Goal: Find specific page/section: Find specific page/section

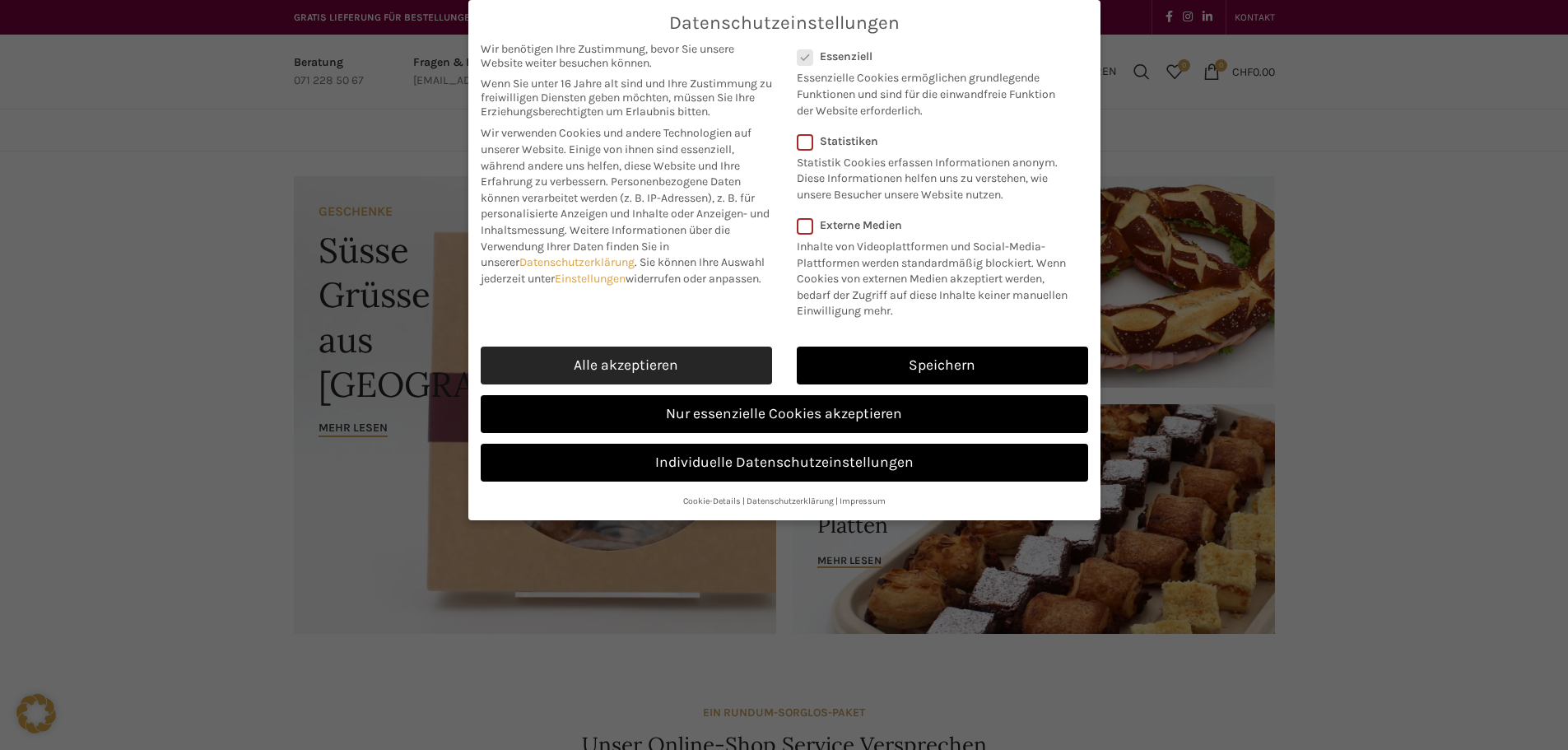
click at [649, 360] on link "Alle akzeptieren" at bounding box center [626, 365] width 291 height 38
checkbox input "true"
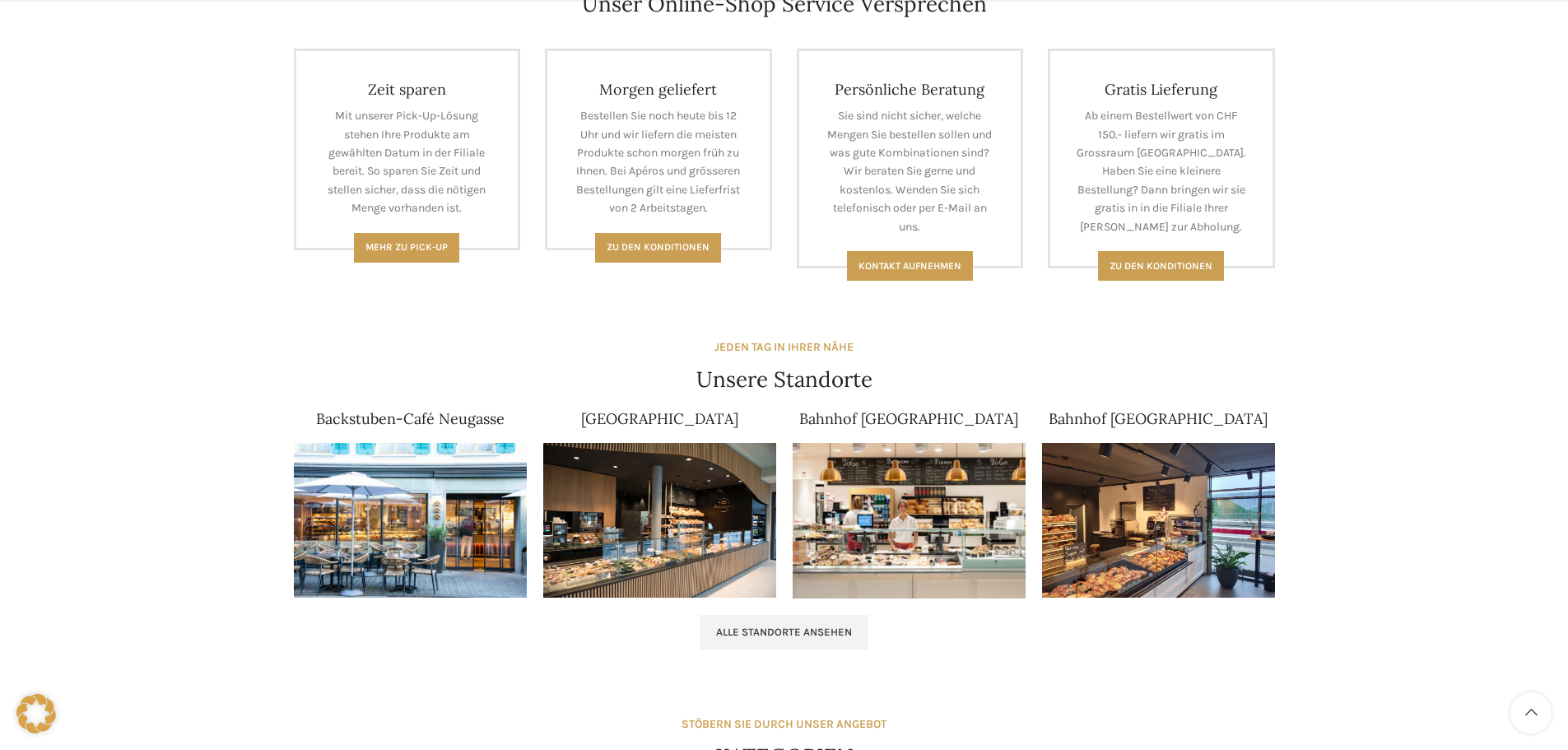
scroll to position [823, 0]
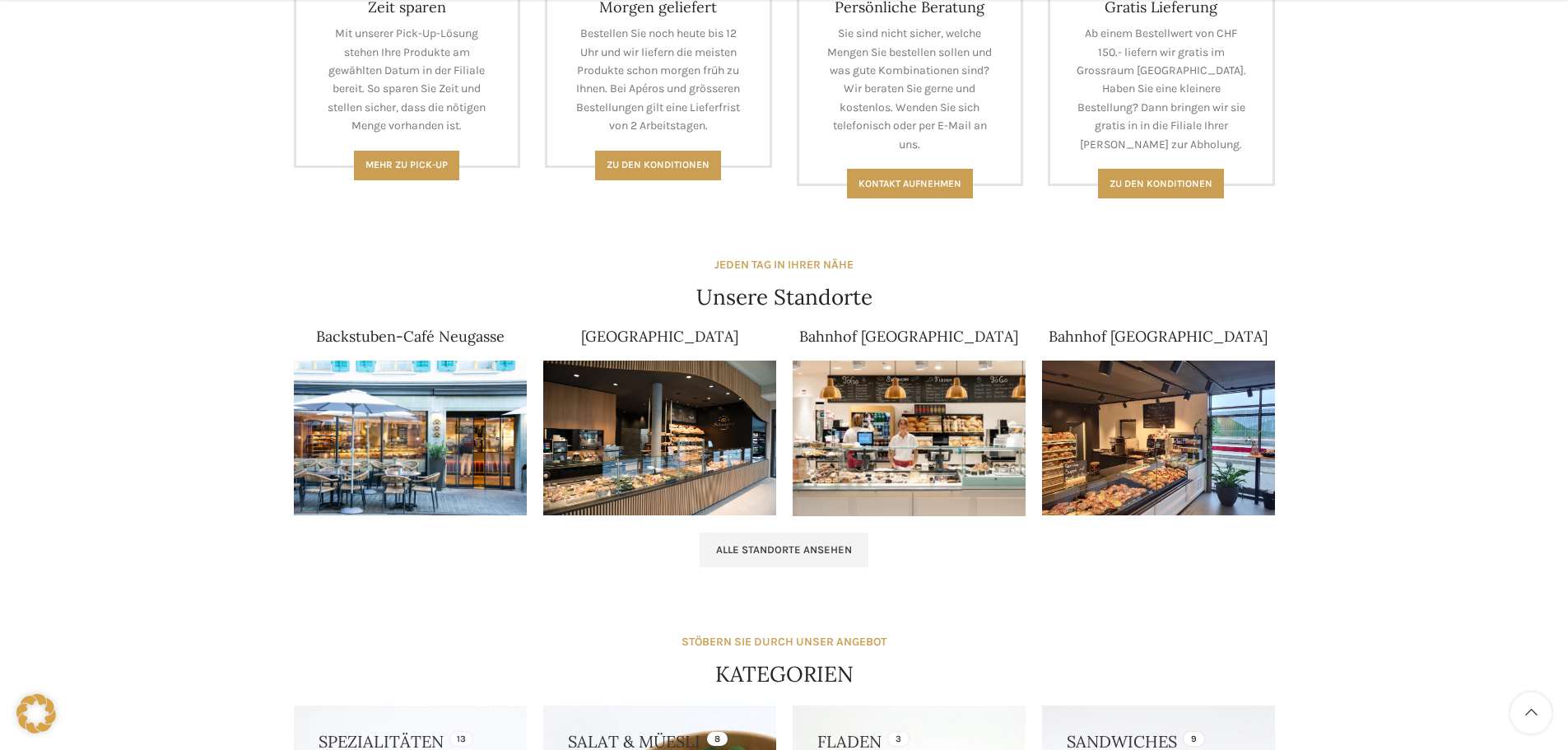
click at [428, 450] on img at bounding box center [410, 437] width 233 height 156
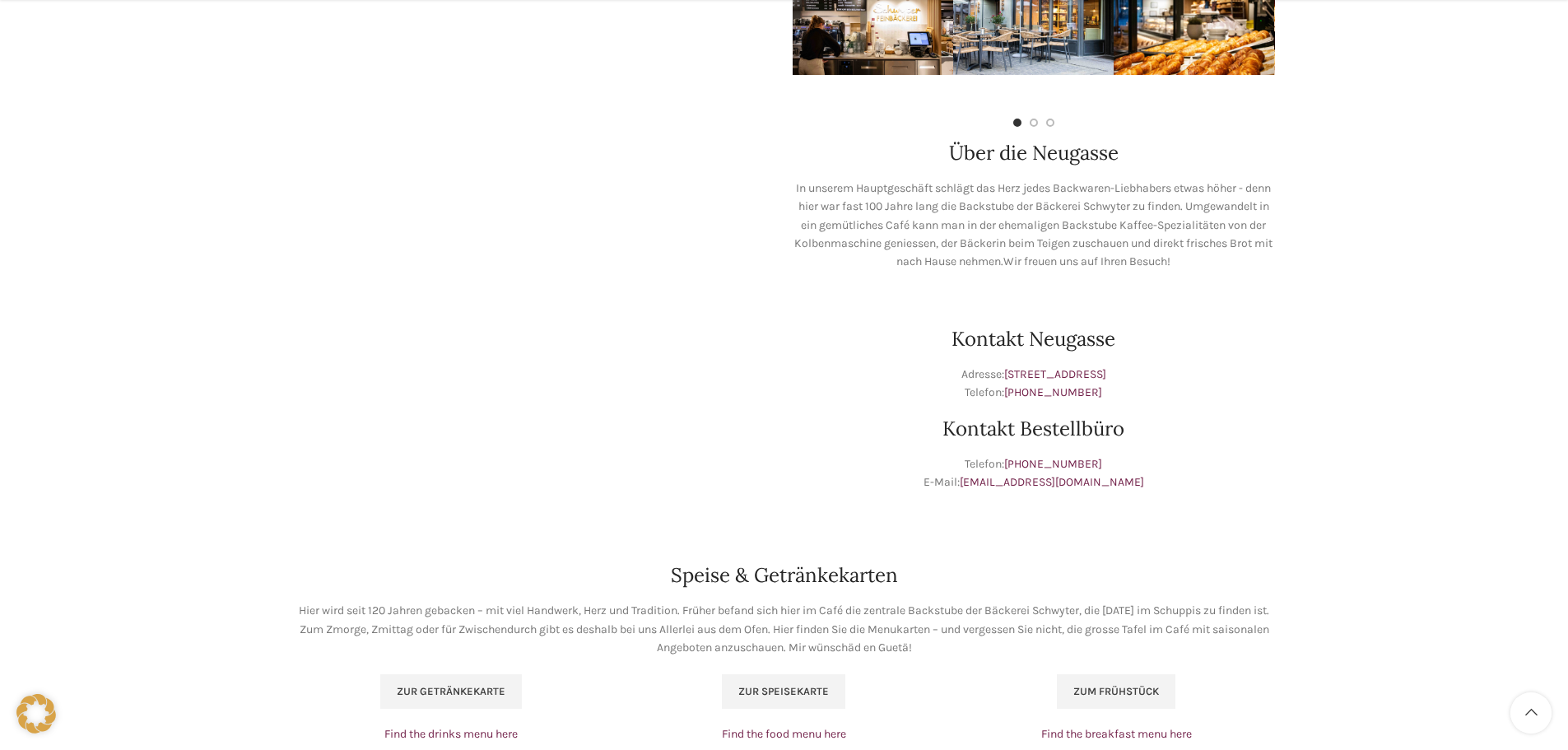
scroll to position [658, 0]
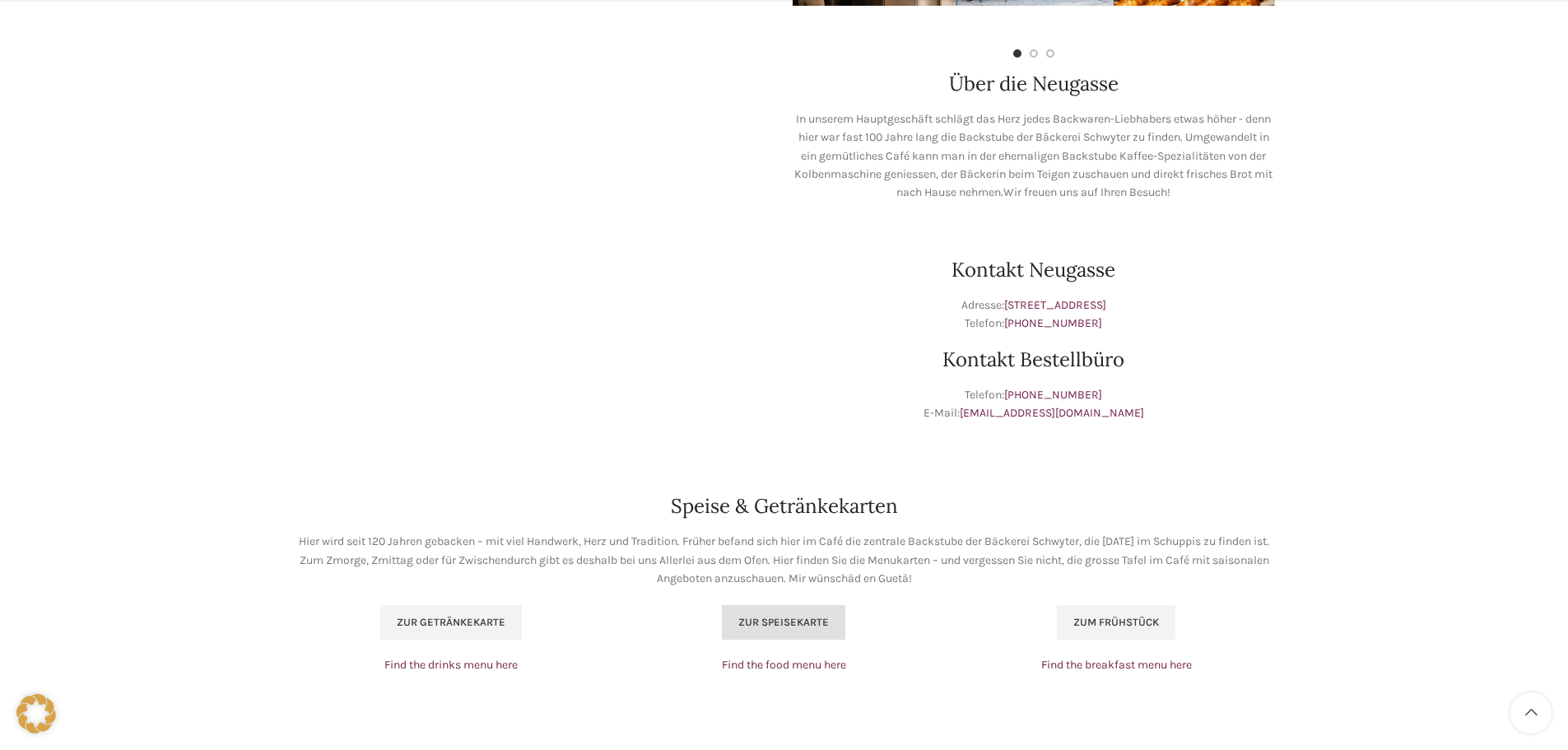
click at [779, 623] on span "Zur Speisekarte" at bounding box center [784, 622] width 91 height 14
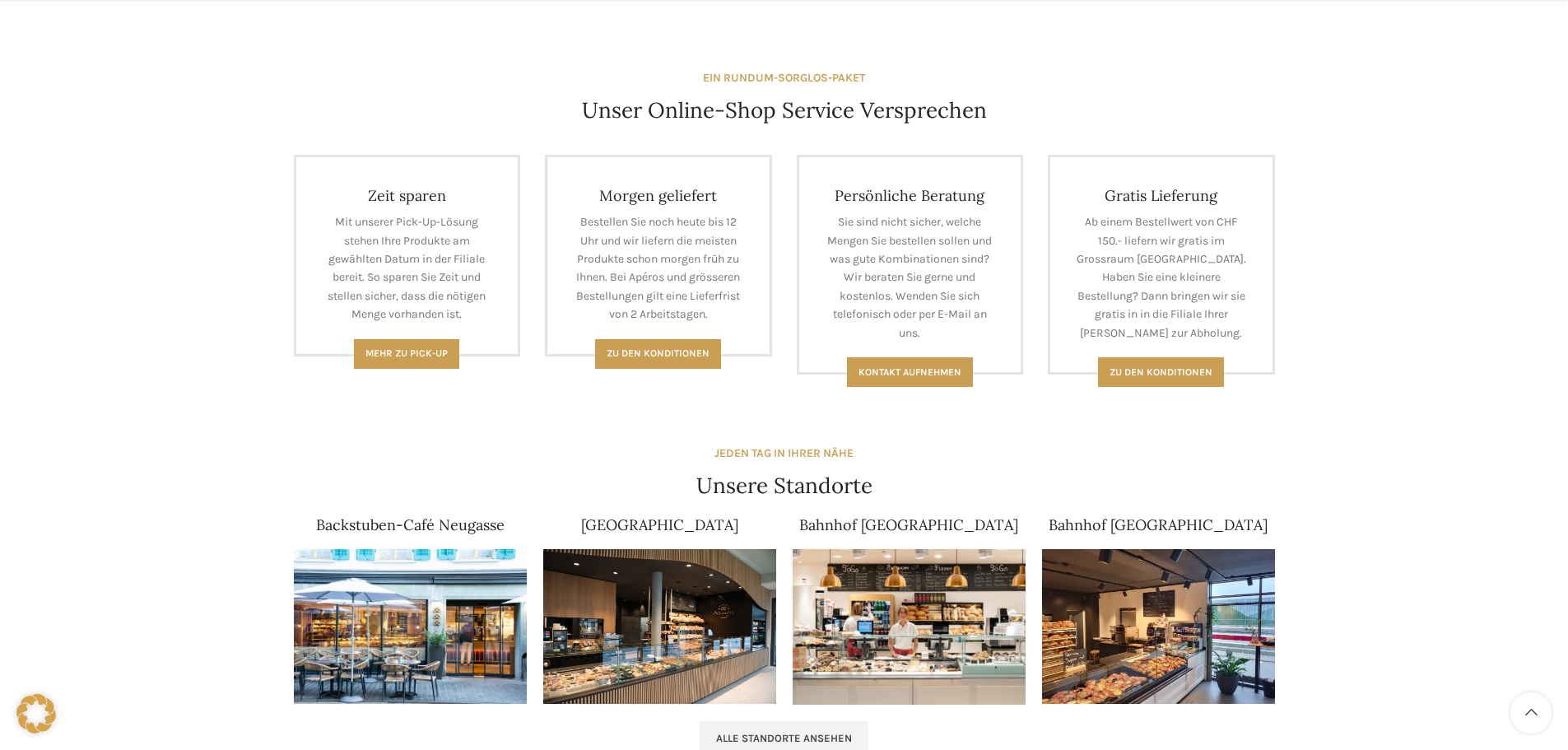
scroll to position [658, 0]
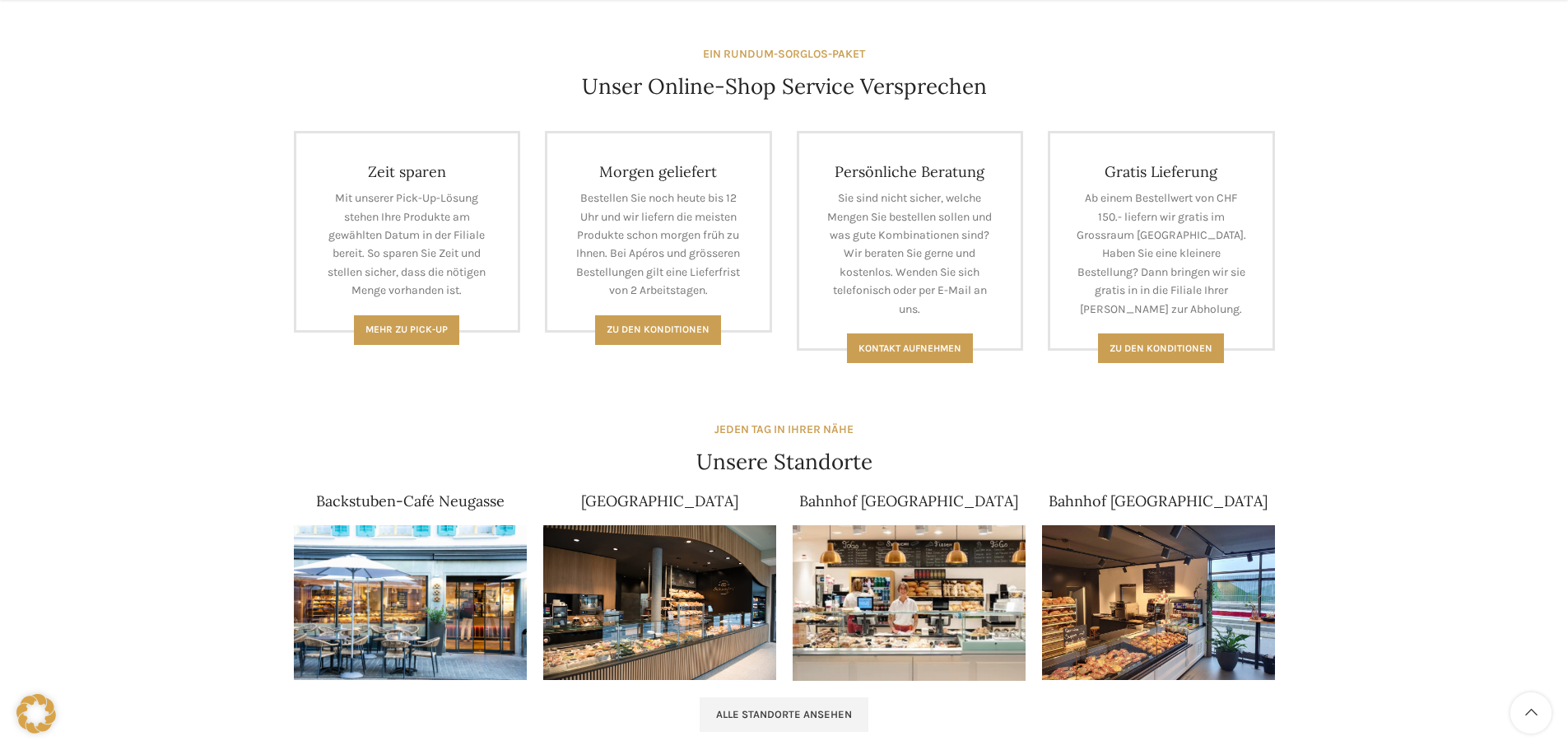
click at [407, 624] on img at bounding box center [410, 602] width 233 height 156
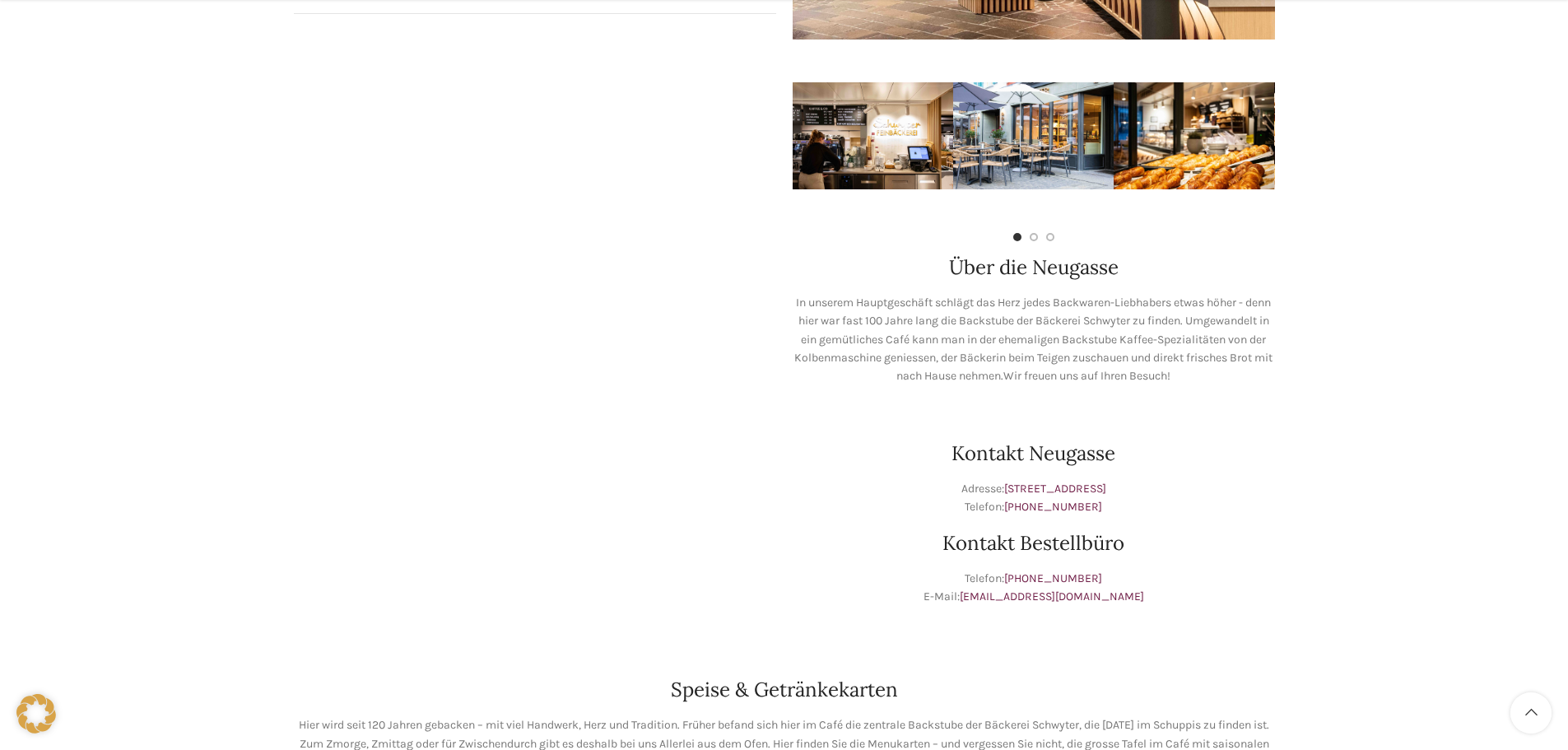
scroll to position [494, 0]
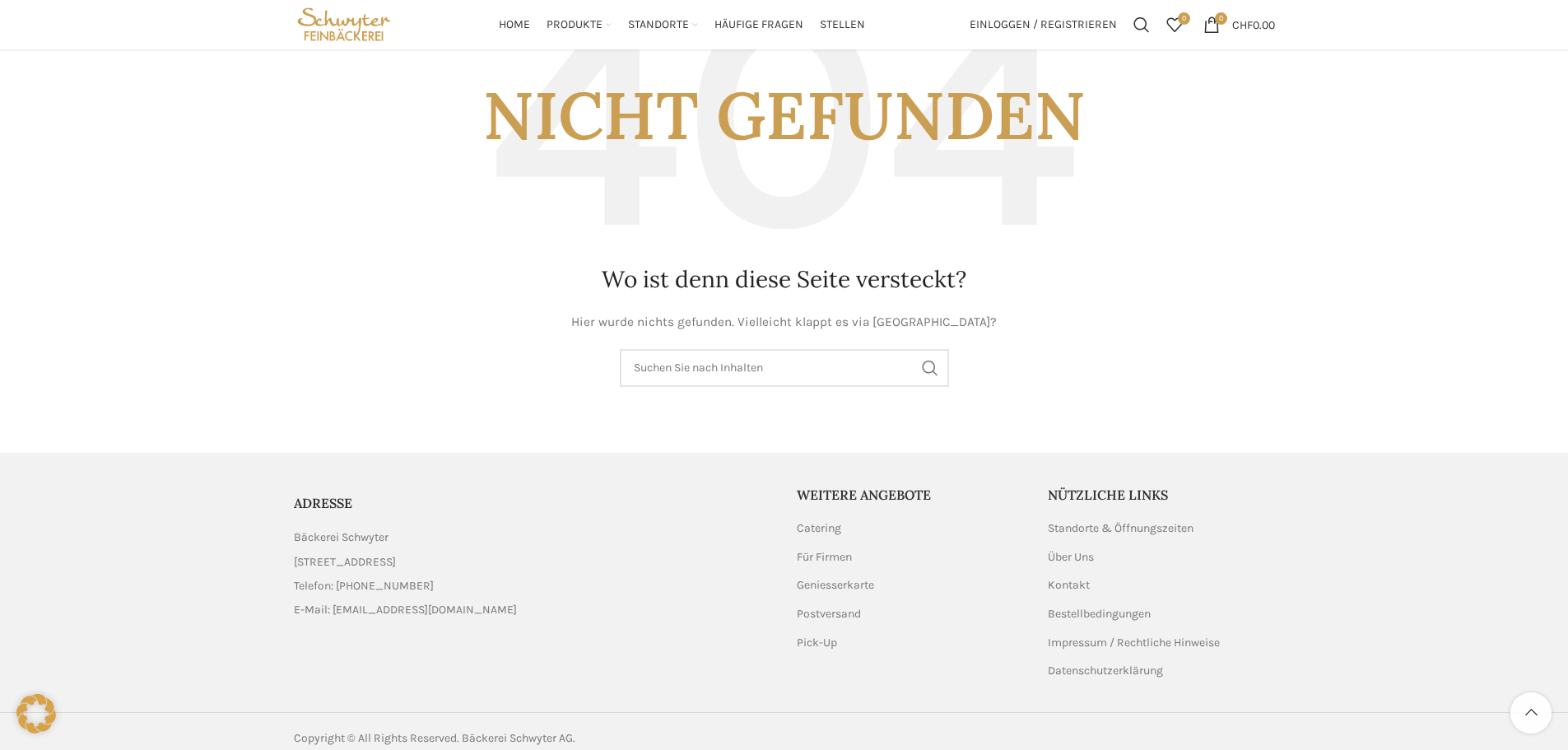
scroll to position [217, 0]
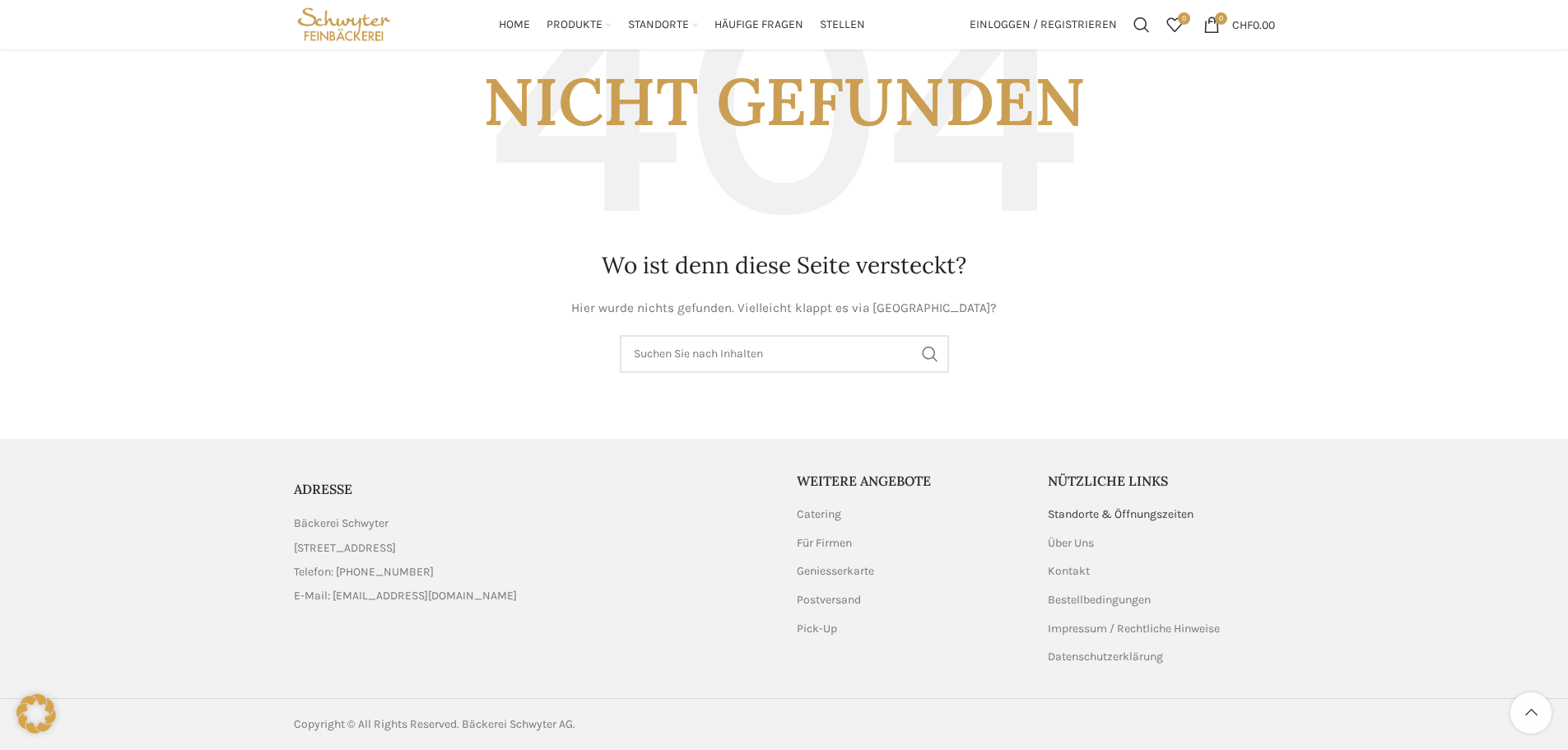
click at [1113, 513] on link "Standorte & Öffnungszeiten" at bounding box center [1121, 514] width 147 height 16
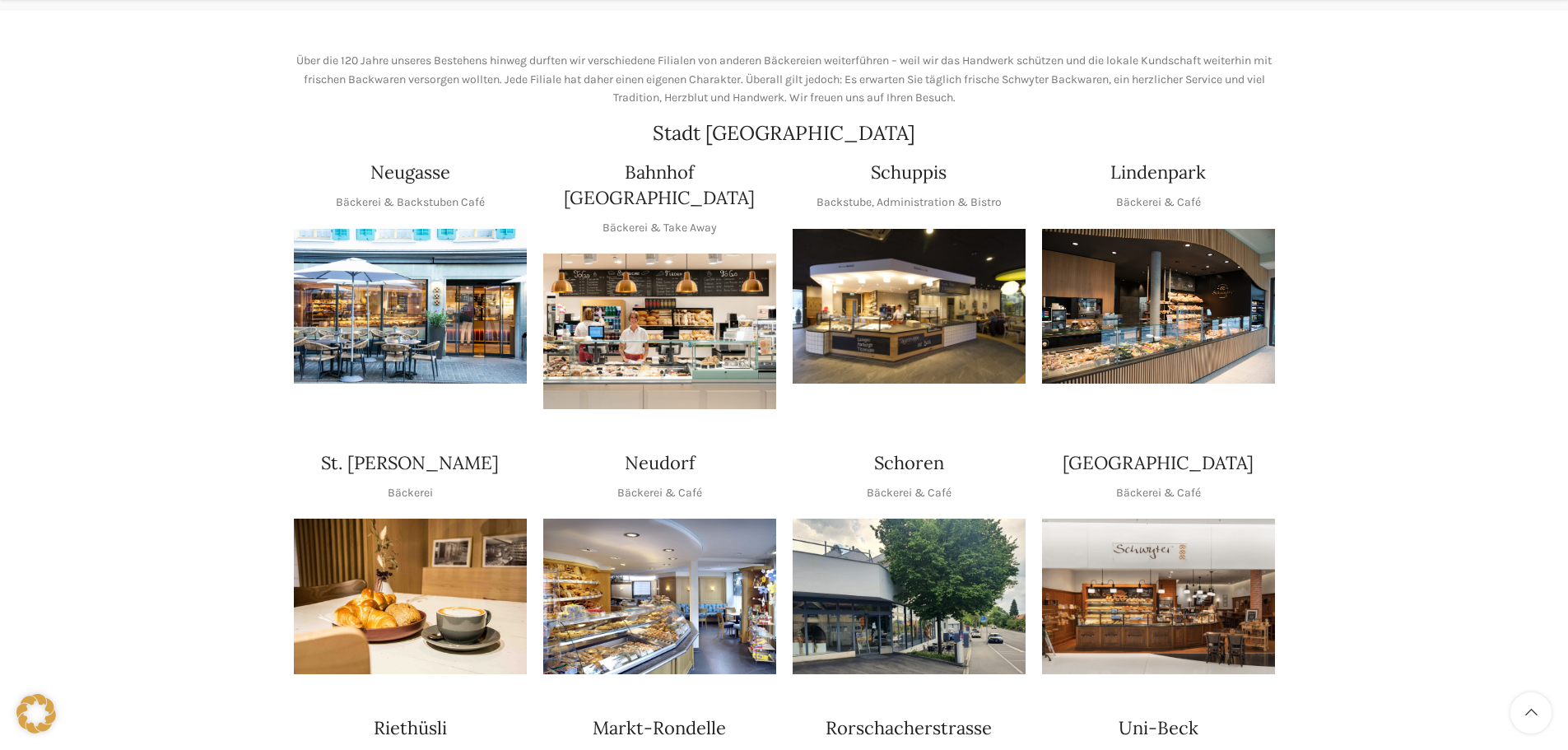
scroll to position [247, 0]
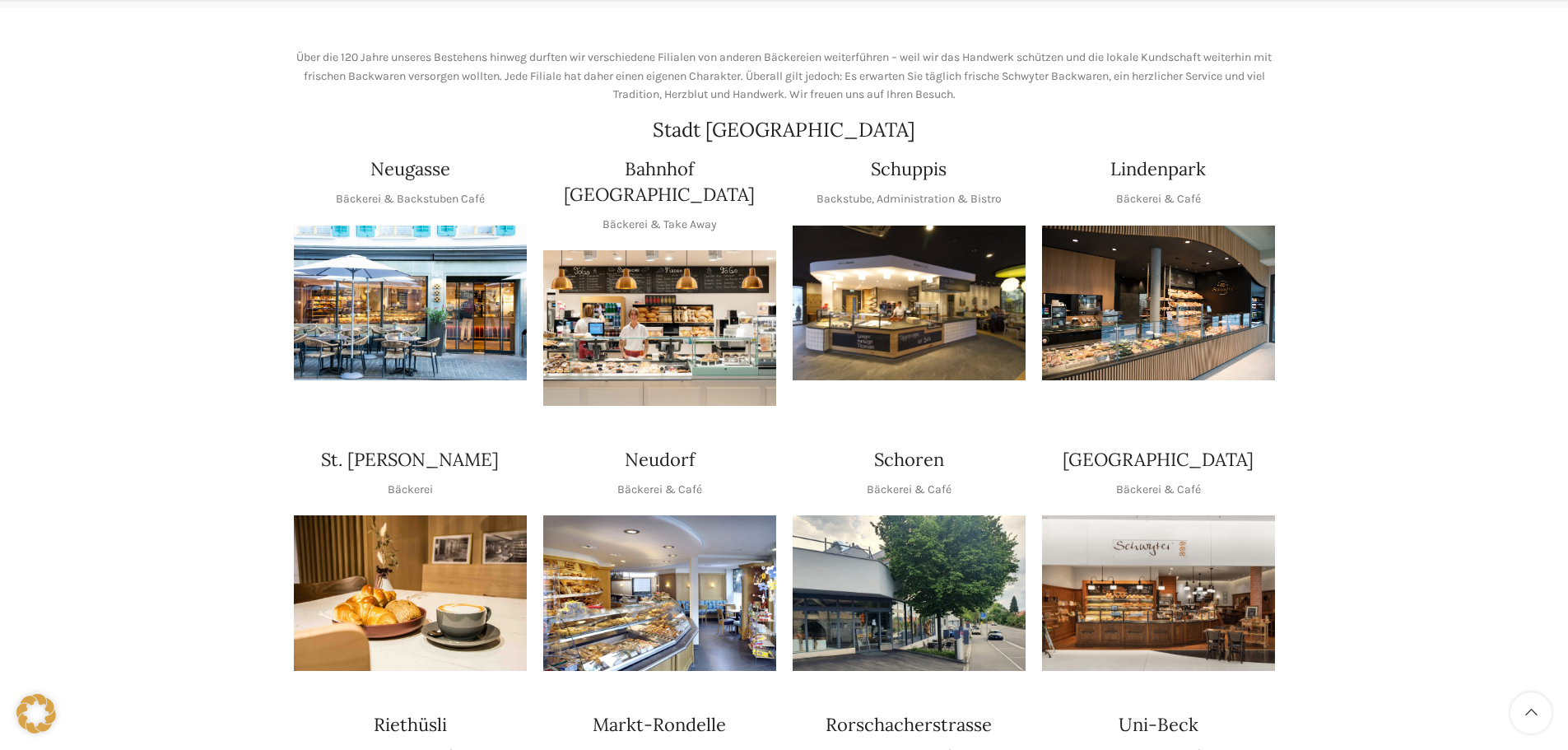
click at [398, 300] on img "1 / 1" at bounding box center [410, 303] width 233 height 156
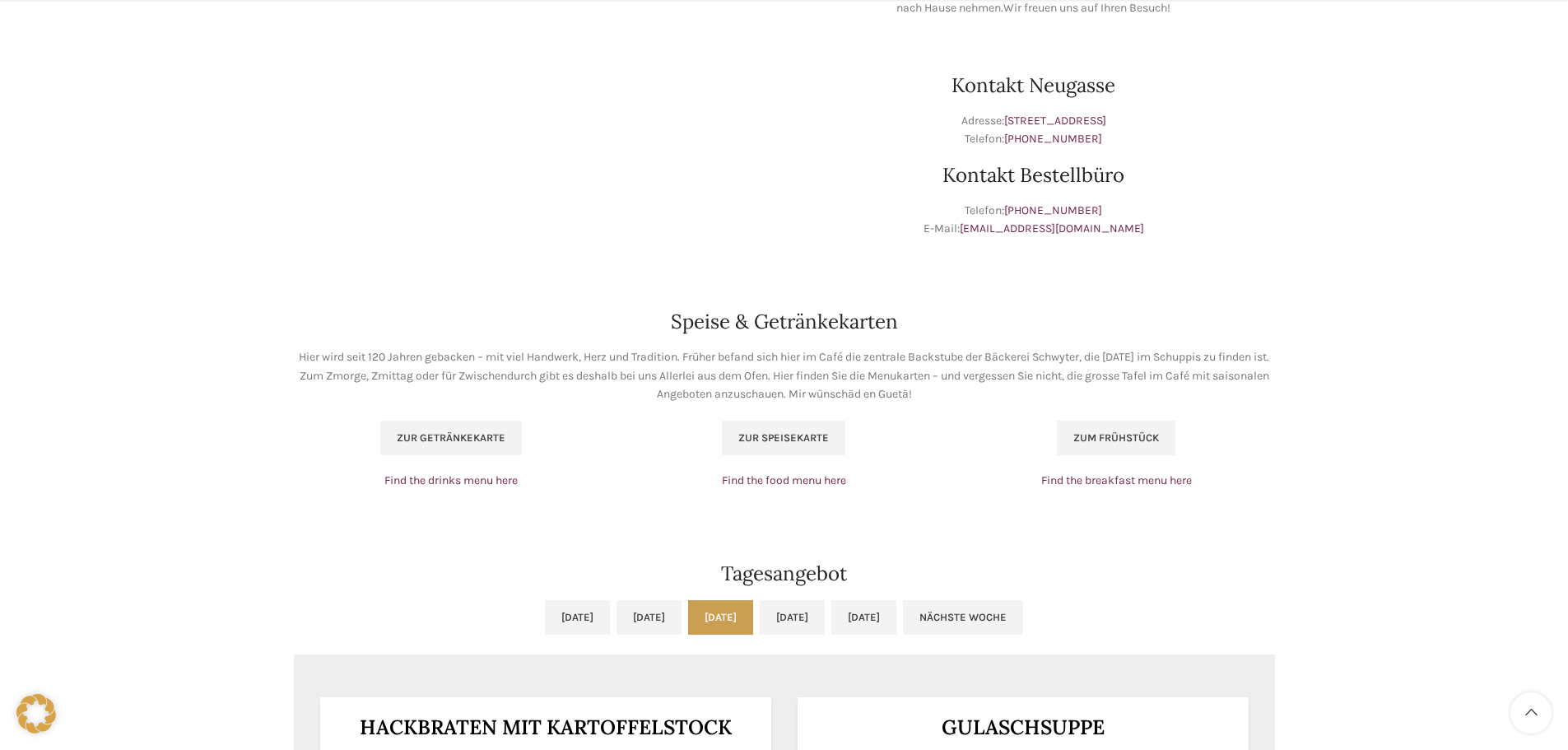
scroll to position [905, 0]
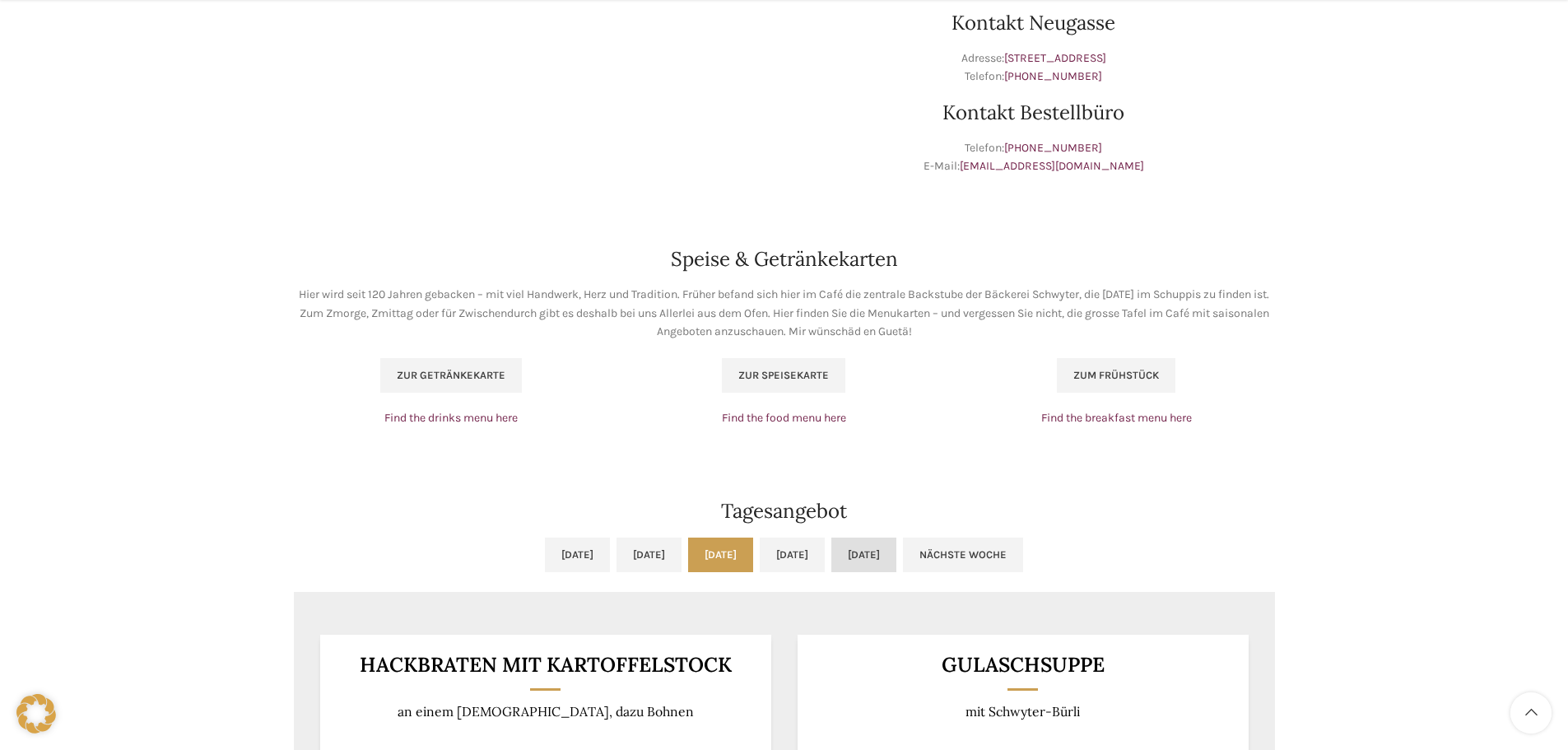
click at [896, 553] on link "[DATE]" at bounding box center [863, 555] width 65 height 35
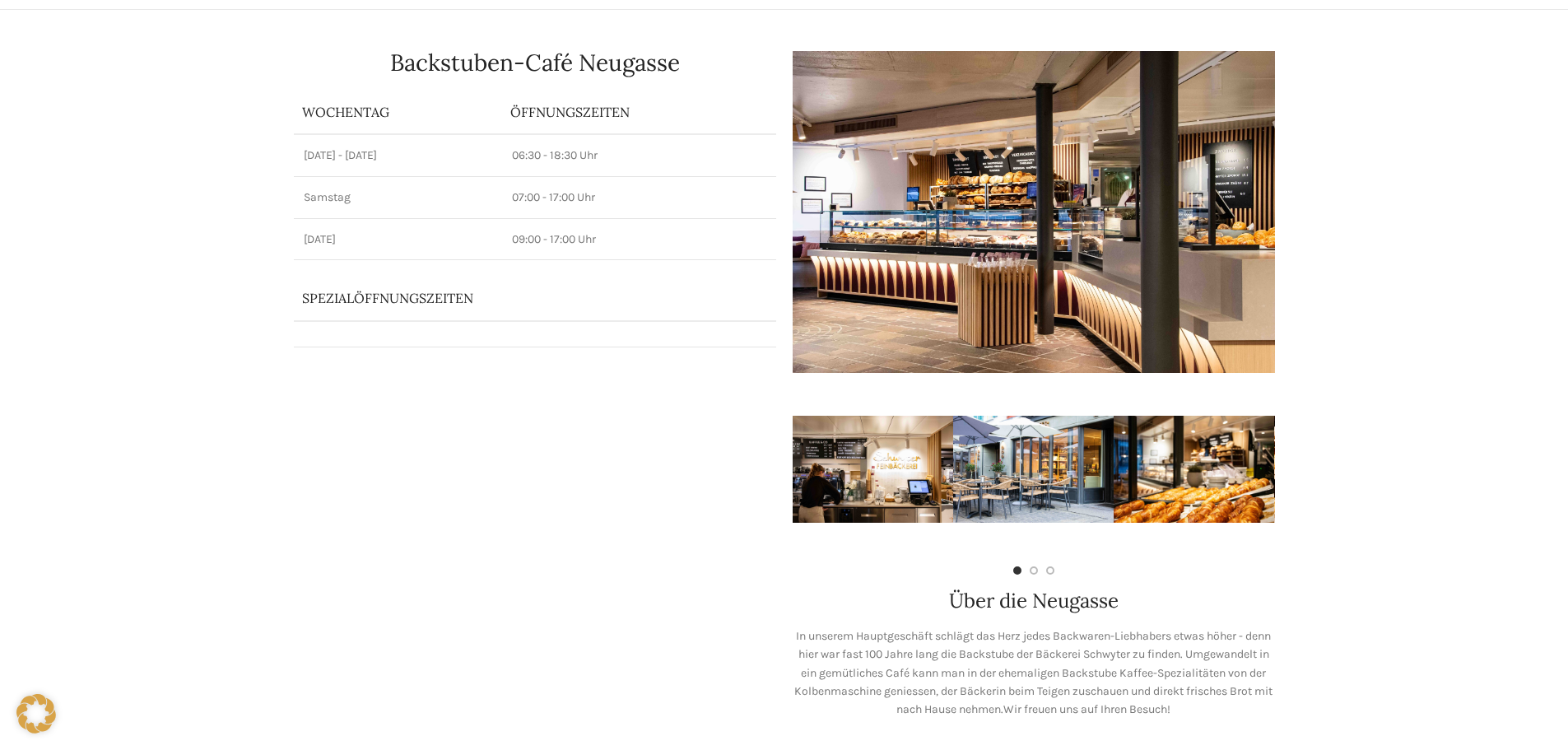
scroll to position [0, 0]
